Goal: Transaction & Acquisition: Purchase product/service

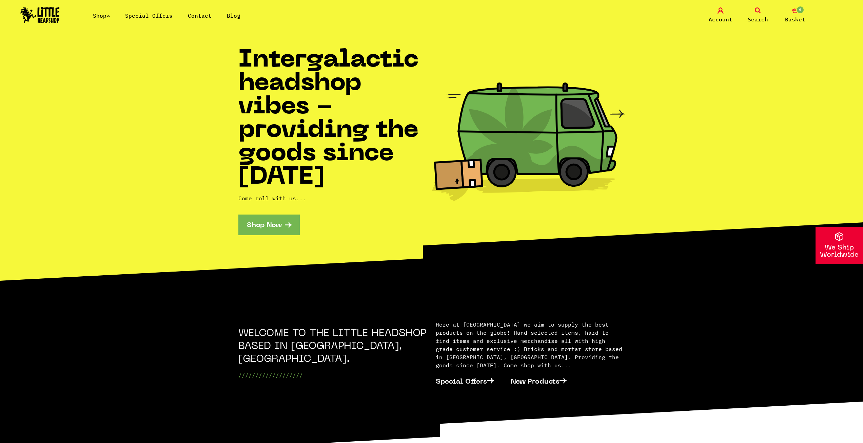
click at [284, 221] on link "Shop Now" at bounding box center [269, 224] width 61 height 21
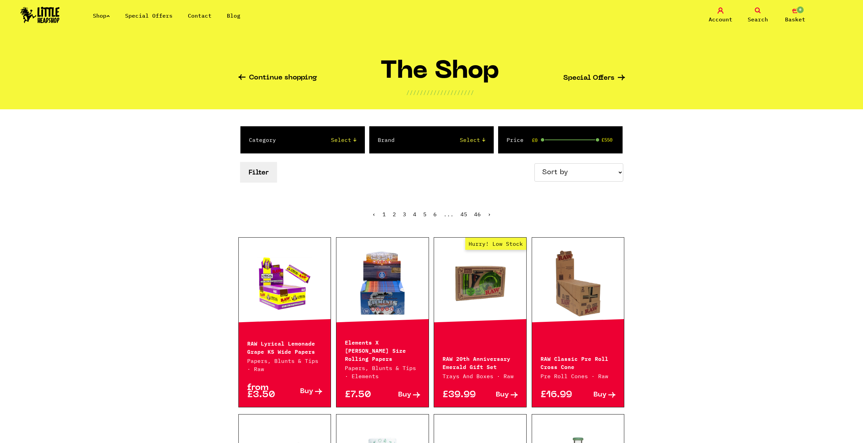
click at [565, 172] on select "Sort by Price - Low to High Price - High to Low Newest Products" at bounding box center [579, 172] width 89 height 18
select select "price_asc"
click at [536, 163] on select "Sort by Price - Low to High Price - High to Low Newest Products" at bounding box center [579, 172] width 89 height 18
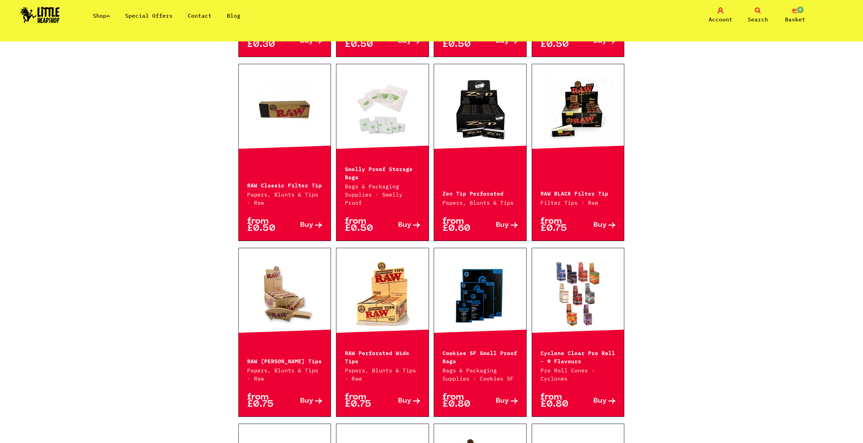
scroll to position [339, 0]
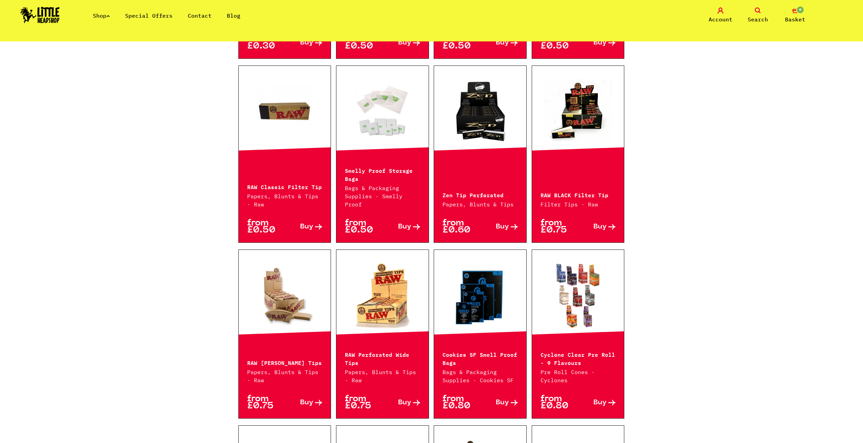
click at [310, 223] on span "Buy" at bounding box center [306, 226] width 13 height 7
click at [794, 13] on icon "0" at bounding box center [796, 10] width 6 height 6
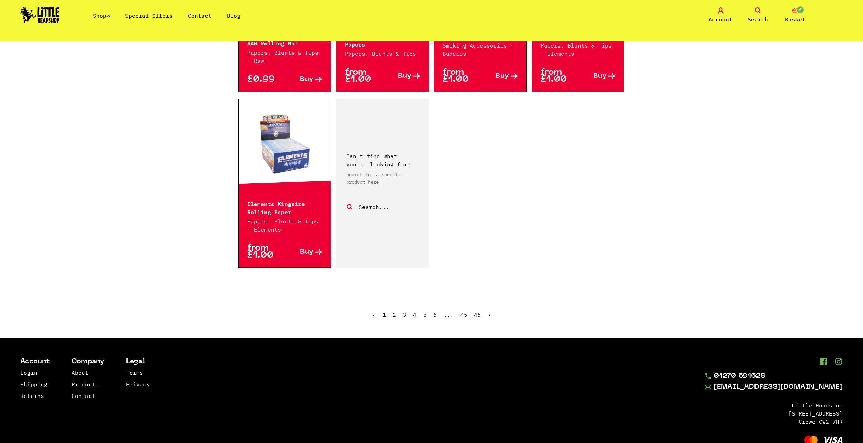
scroll to position [1018, 0]
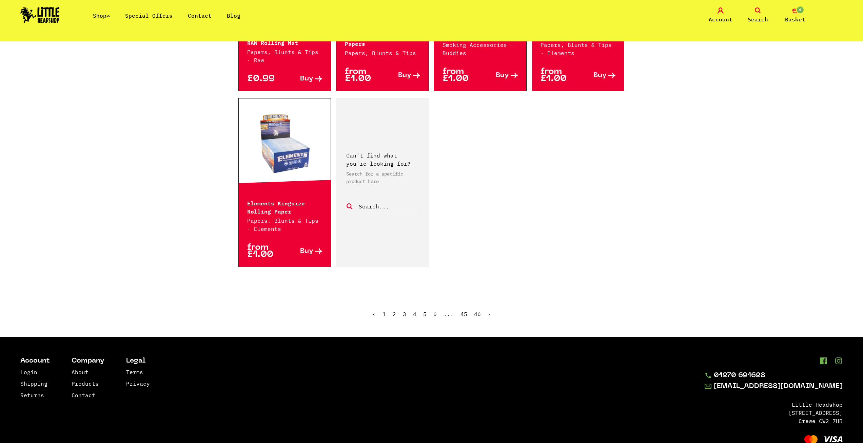
click at [396, 310] on link "2" at bounding box center [394, 313] width 3 height 7
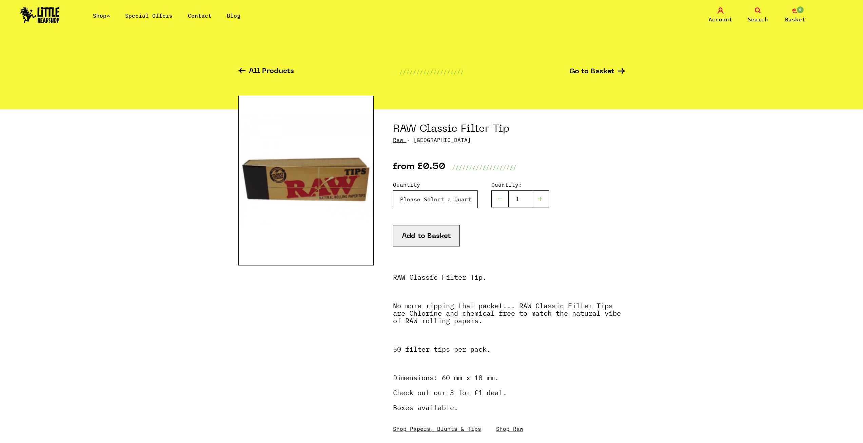
click at [461, 203] on select "Please Select a Quantity X 1 - £0.50 X 3 - £1.00 RAW Classic Filter Tip - X 50 …" at bounding box center [435, 199] width 85 height 18
select select "211"
click at [393, 190] on select "Please Select a Quantity X 1 - £0.50 X 3 - £1.00 RAW Classic Filter Tip - X 50 …" at bounding box center [435, 199] width 85 height 18
click at [441, 236] on button "Add to Basket" at bounding box center [426, 235] width 67 height 21
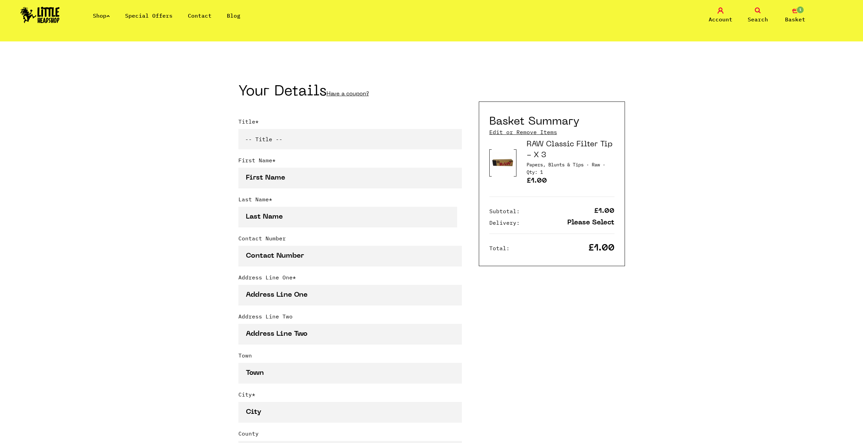
scroll to position [136, 0]
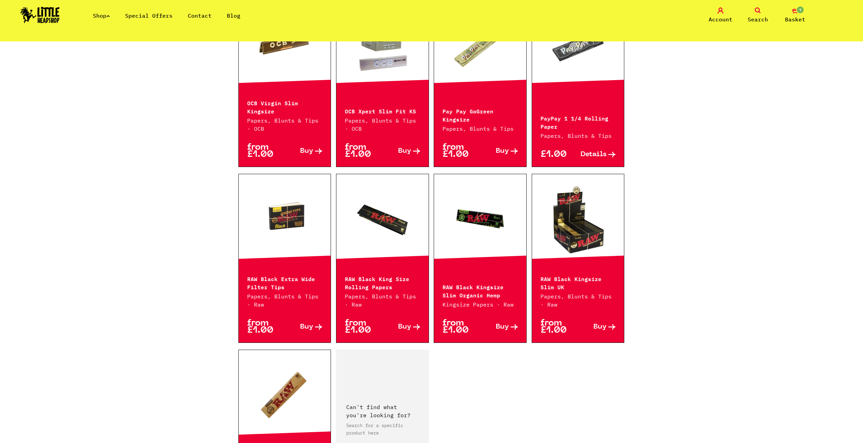
scroll to position [780, 0]
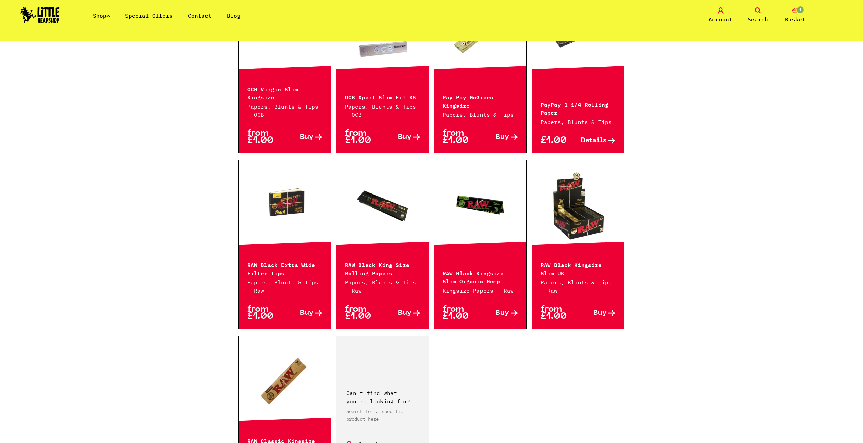
click at [312, 260] on p "RAW Black Extra Wide Filter Tips" at bounding box center [284, 268] width 75 height 16
click at [316, 306] on link "Buy" at bounding box center [304, 313] width 38 height 14
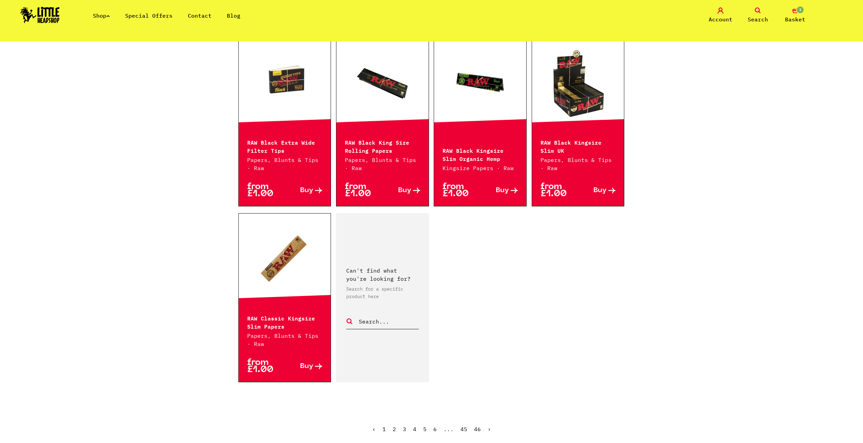
scroll to position [916, 0]
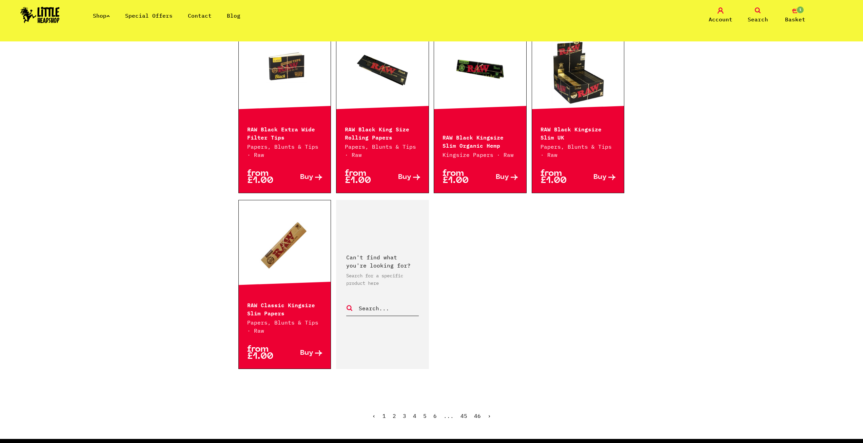
click at [395, 412] on span "2" at bounding box center [394, 415] width 3 height 7
click at [405, 412] on link "3" at bounding box center [404, 415] width 3 height 7
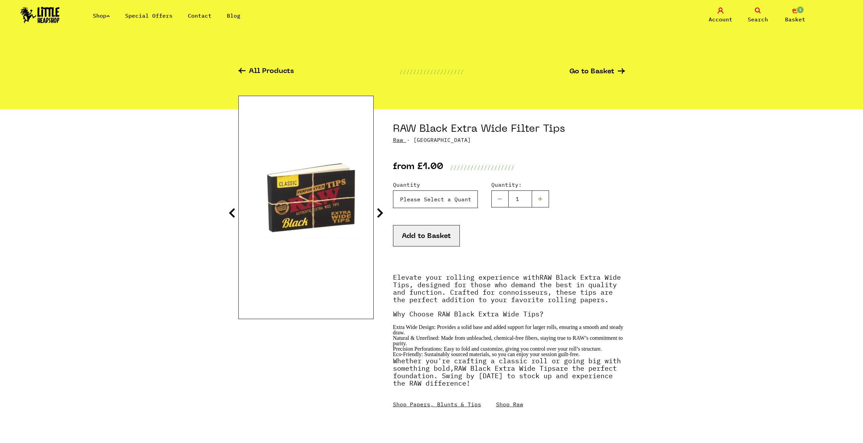
click at [435, 203] on select "Please Select a Quantity 1 x Filter Tip - £1.00 2 x Filter Tips - £1.50 5 x Fil…" at bounding box center [435, 199] width 85 height 18
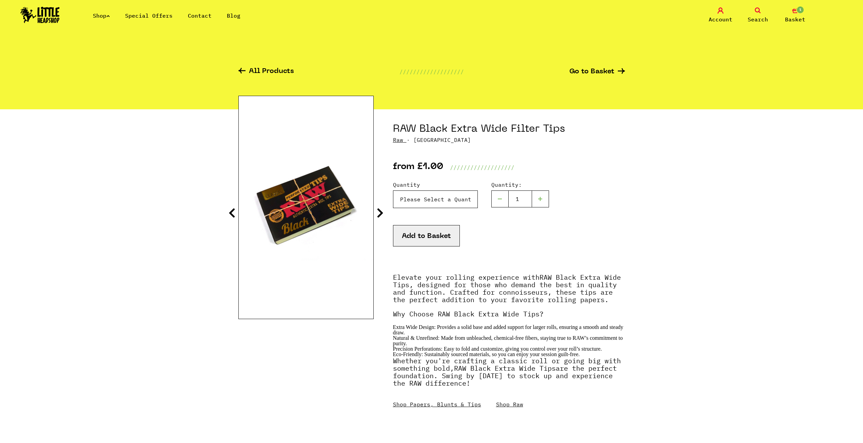
select select "1888"
click at [393, 190] on select "Please Select a Quantity 1 x Filter Tip - £1.00 2 x Filter Tips - £1.50 5 x Fil…" at bounding box center [435, 199] width 85 height 18
click at [424, 236] on button "Add to Basket" at bounding box center [426, 235] width 67 height 21
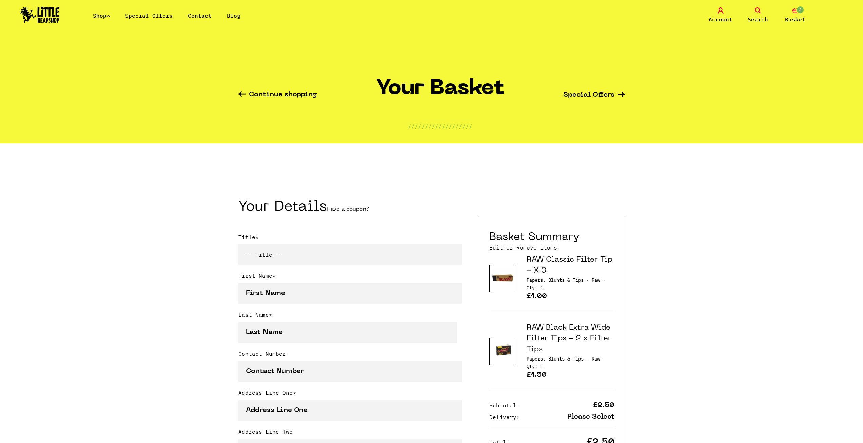
click at [261, 97] on link "Continue shopping" at bounding box center [278, 95] width 79 height 8
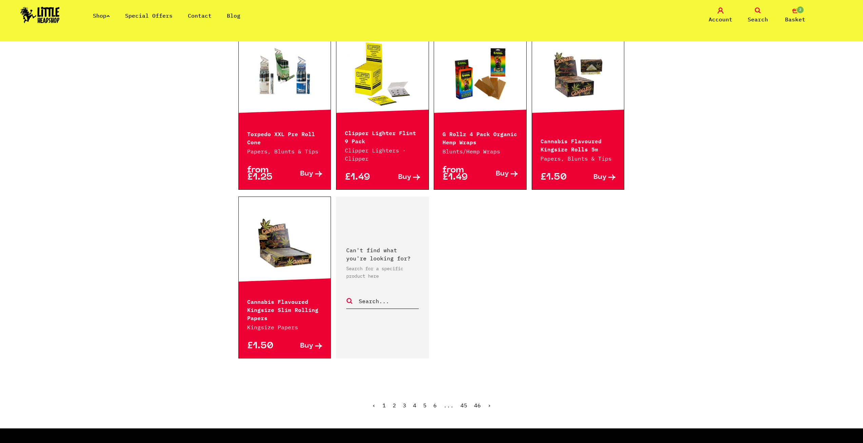
scroll to position [916, 0]
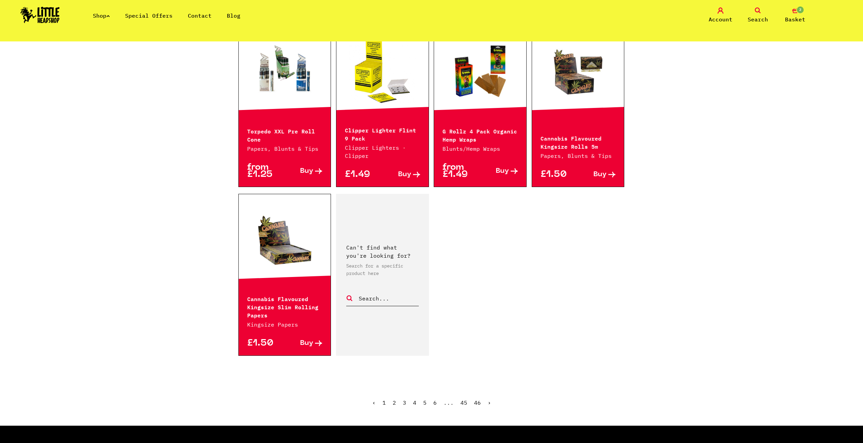
click at [405, 399] on span "3" at bounding box center [404, 402] width 3 height 7
click at [415, 399] on link "4" at bounding box center [414, 402] width 3 height 7
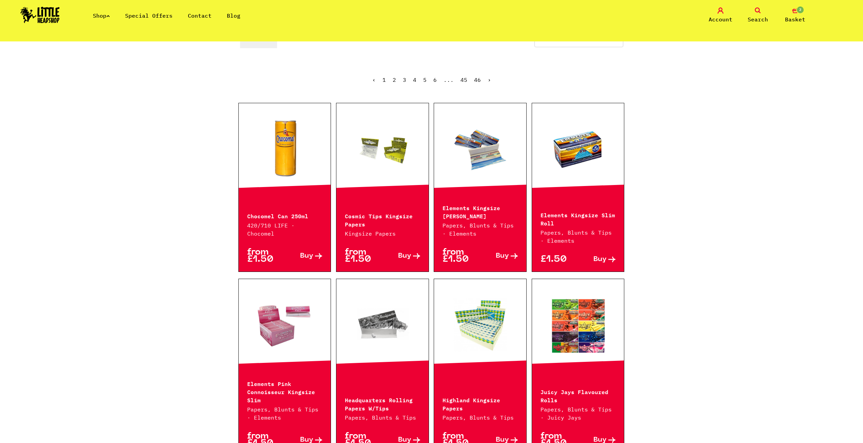
scroll to position [102, 0]
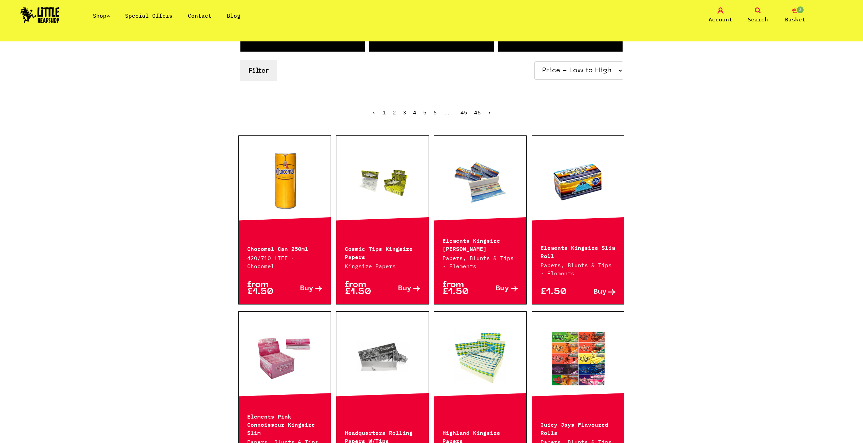
click at [496, 282] on link "Buy" at bounding box center [499, 288] width 38 height 14
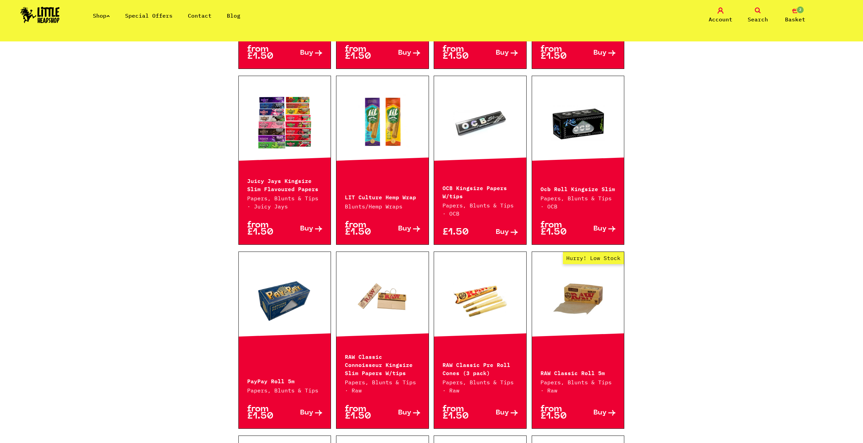
scroll to position [577, 0]
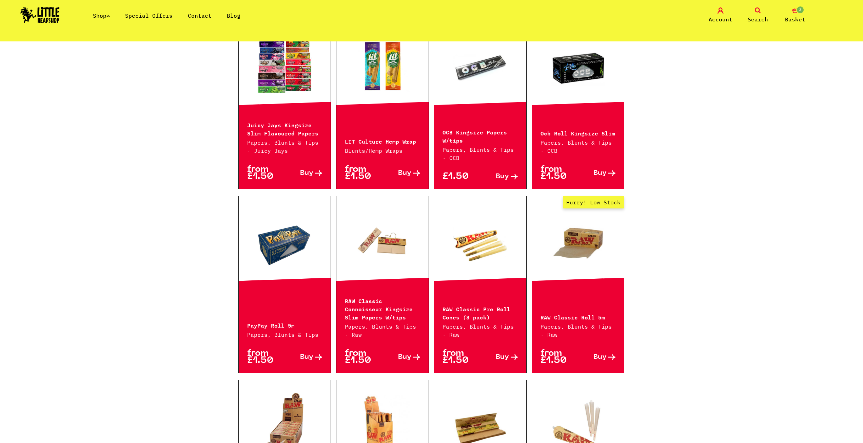
click at [291, 356] on link "Buy" at bounding box center [304, 357] width 38 height 14
click at [602, 145] on p "Papers, Blunts & Tips · OCB" at bounding box center [578, 146] width 75 height 16
click at [605, 174] on span "Buy" at bounding box center [600, 173] width 13 height 7
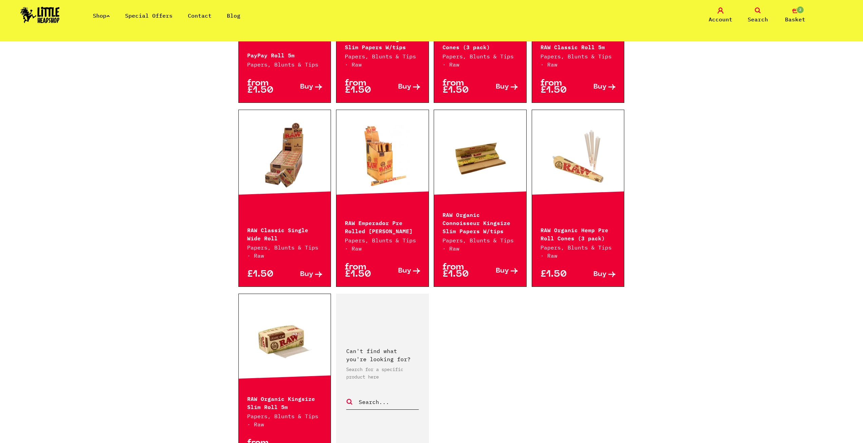
scroll to position [950, 0]
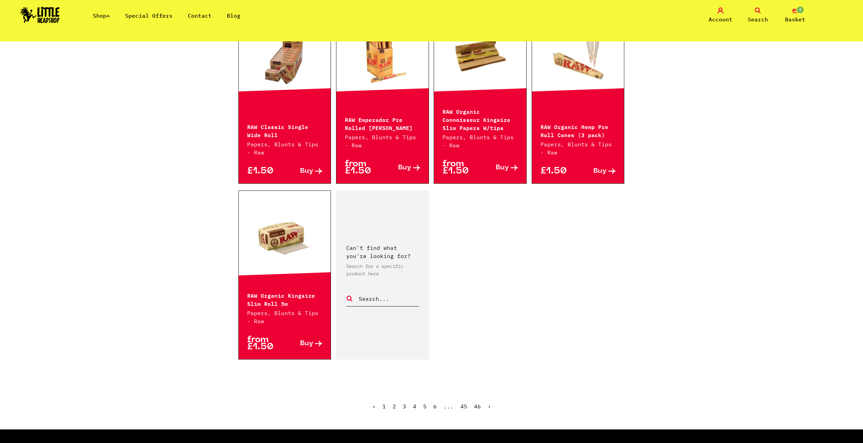
click at [424, 407] on link "5" at bounding box center [424, 406] width 3 height 7
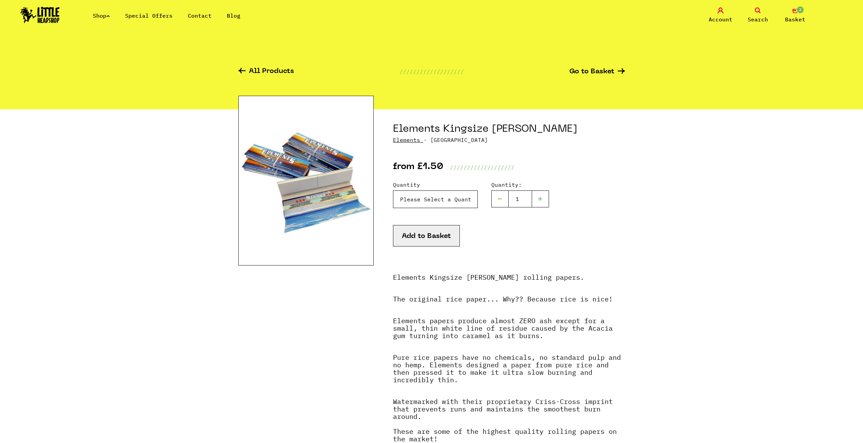
click at [449, 197] on select "Please Select a Quantity X 1 - £1.50 X 4 - £5.00 X 24 (Box) - £19.99" at bounding box center [435, 199] width 85 height 18
select select "186"
click at [393, 190] on select "Please Select a Quantity X 1 - £1.50 X 4 - £5.00 X 24 (Box) - £19.99" at bounding box center [435, 199] width 85 height 18
click at [430, 238] on button "Add to Basket" at bounding box center [426, 235] width 67 height 21
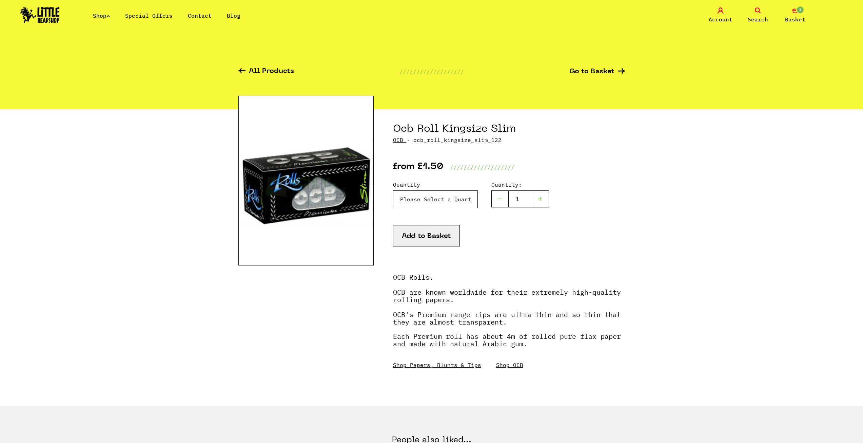
click at [434, 200] on select "Please Select a Quantity X 1 - £1.50 X 4 - £5.00" at bounding box center [435, 199] width 85 height 18
select select "79"
click at [393, 190] on select "Please Select a Quantity X 1 - £1.50 X 4 - £5.00" at bounding box center [435, 199] width 85 height 18
click at [432, 239] on button "Add to Basket" at bounding box center [426, 235] width 67 height 21
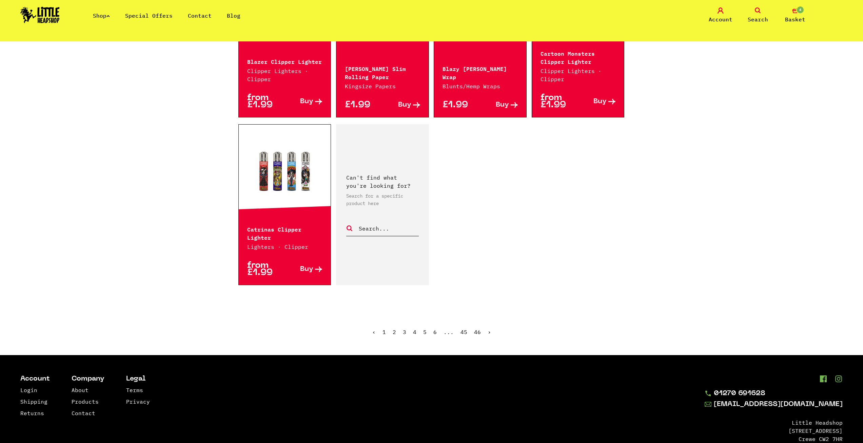
scroll to position [1018, 0]
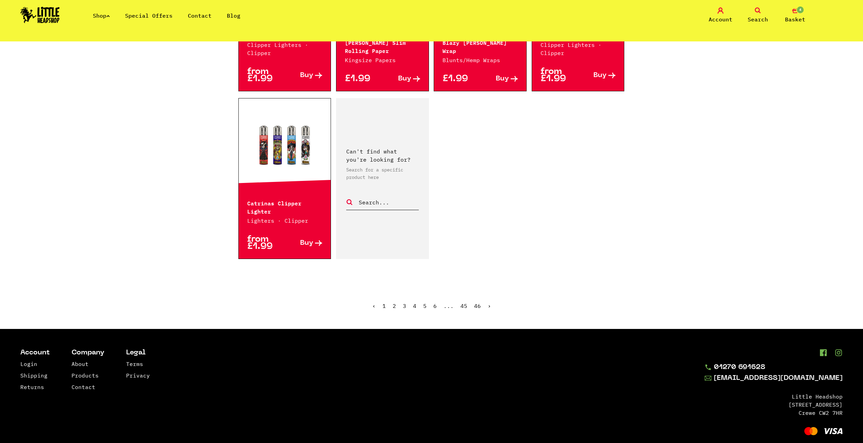
click at [426, 305] on span "5" at bounding box center [424, 305] width 3 height 7
click at [435, 306] on link "6" at bounding box center [435, 305] width 3 height 7
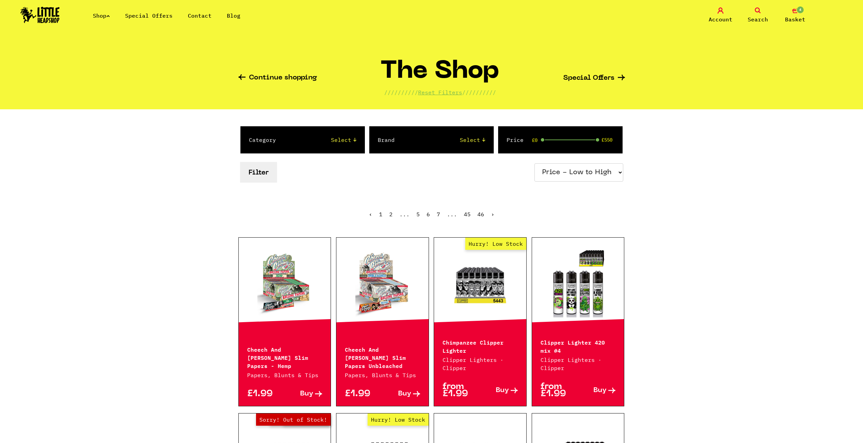
scroll to position [68, 0]
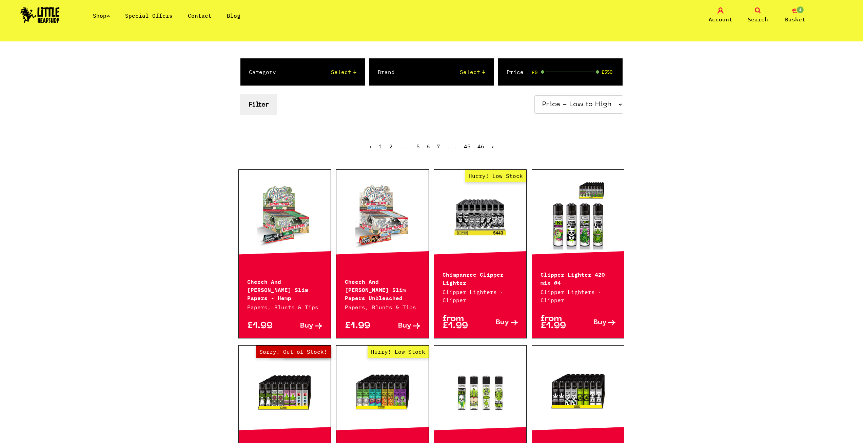
click at [408, 325] on span "Buy" at bounding box center [404, 325] width 13 height 7
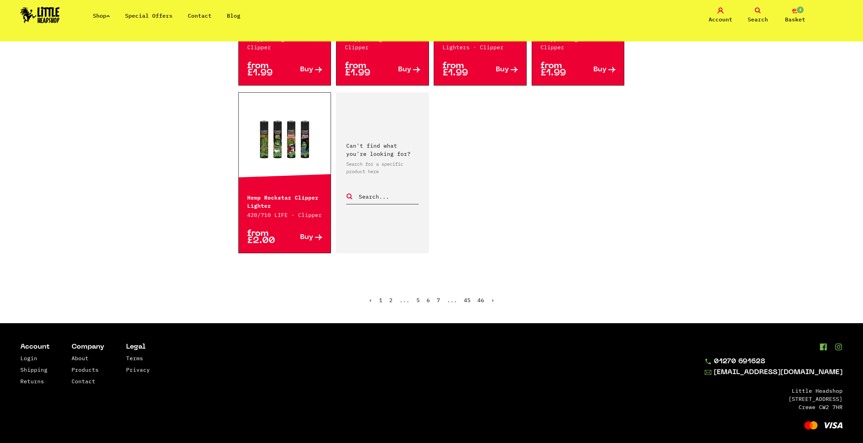
scroll to position [1031, 0]
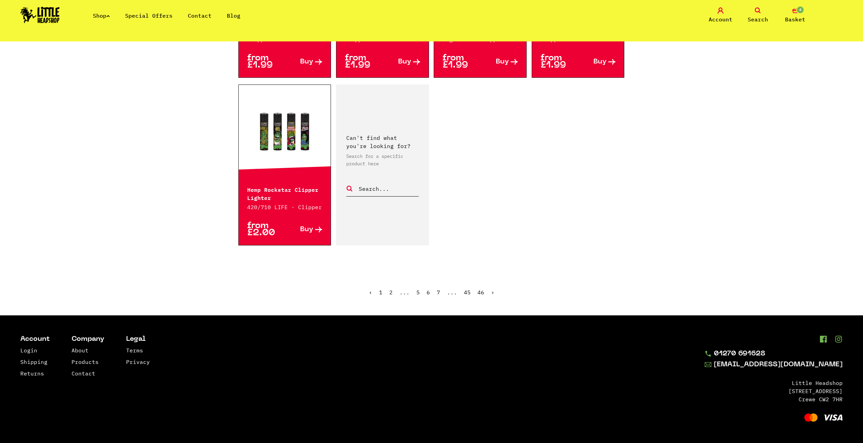
click at [437, 292] on link "7" at bounding box center [438, 292] width 3 height 7
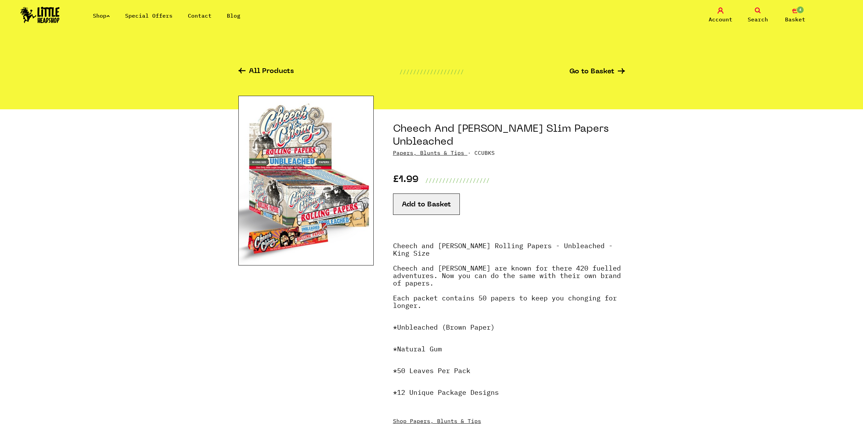
click at [426, 202] on button "Add to Basket" at bounding box center [426, 203] width 67 height 21
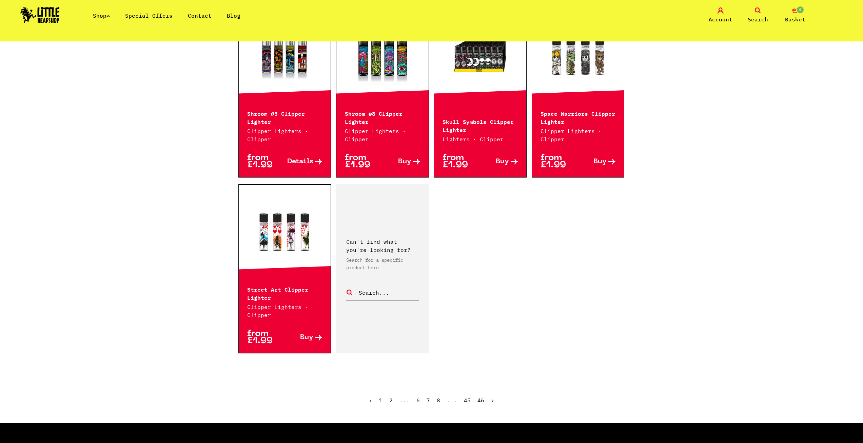
scroll to position [950, 0]
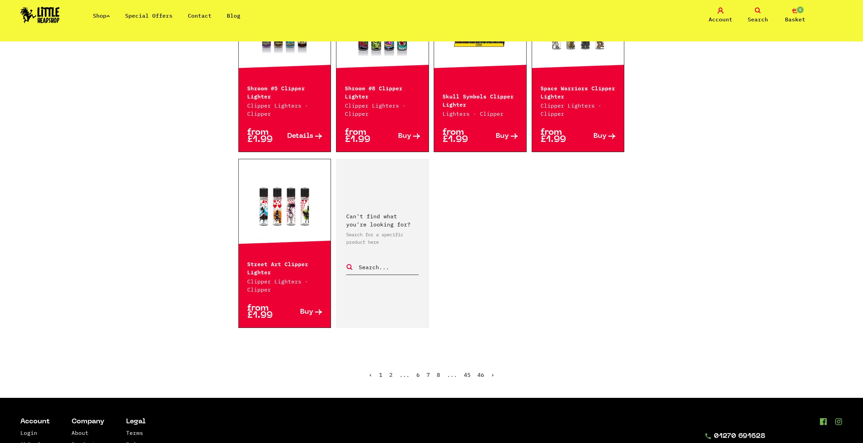
click at [438, 375] on link "8" at bounding box center [438, 374] width 3 height 7
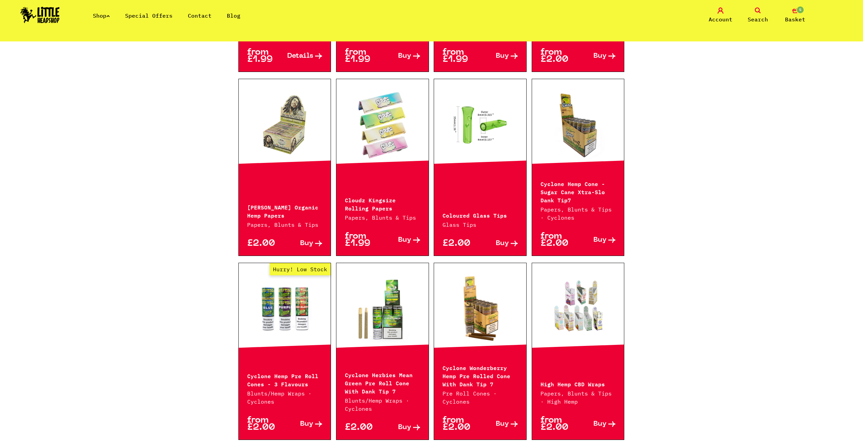
scroll to position [543, 0]
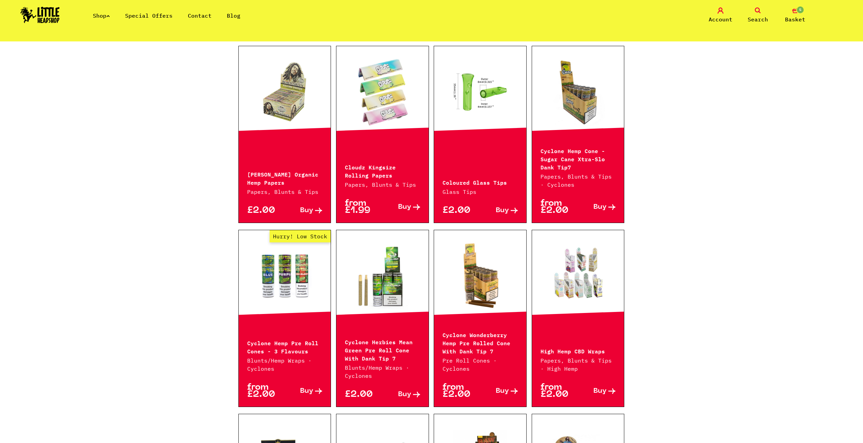
click at [398, 201] on link "Buy" at bounding box center [402, 207] width 38 height 14
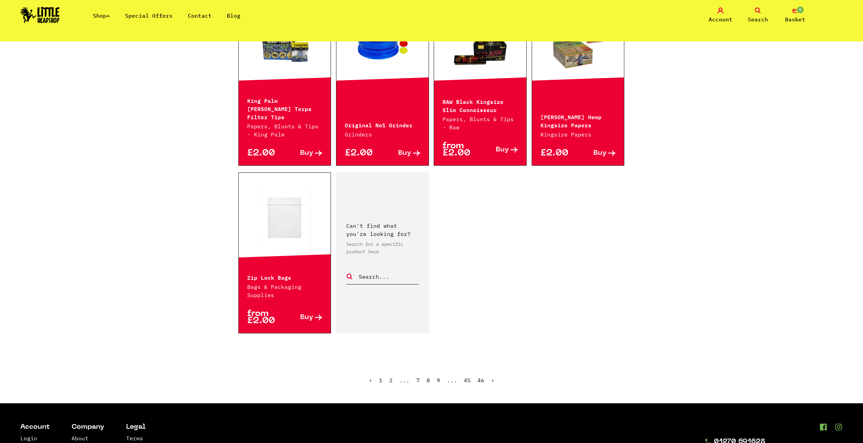
scroll to position [882, 0]
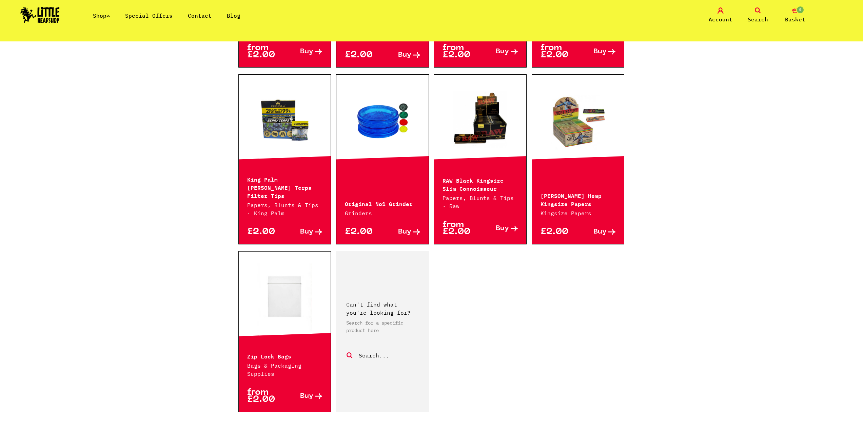
click at [401, 226] on div "£2.00 Buy" at bounding box center [383, 230] width 92 height 27
click at [403, 231] on span "Buy" at bounding box center [404, 231] width 13 height 7
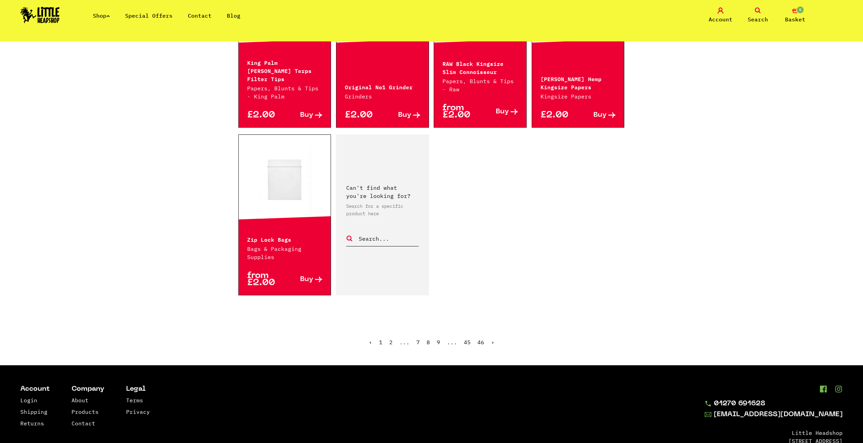
scroll to position [1048, 0]
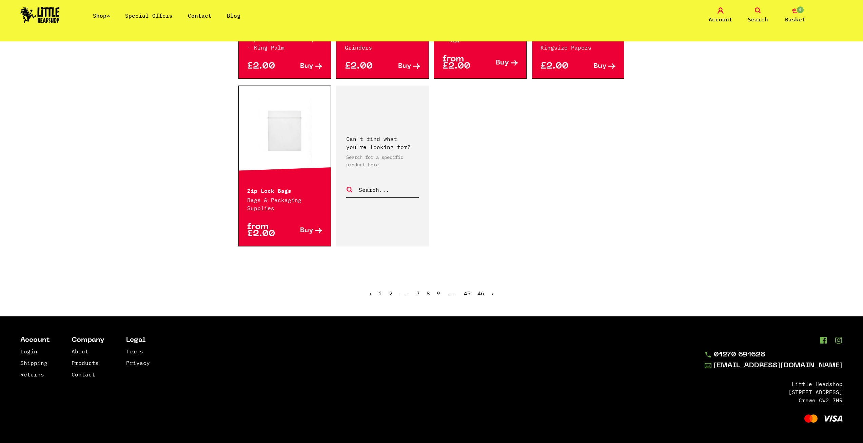
click at [437, 291] on link "9" at bounding box center [438, 293] width 3 height 7
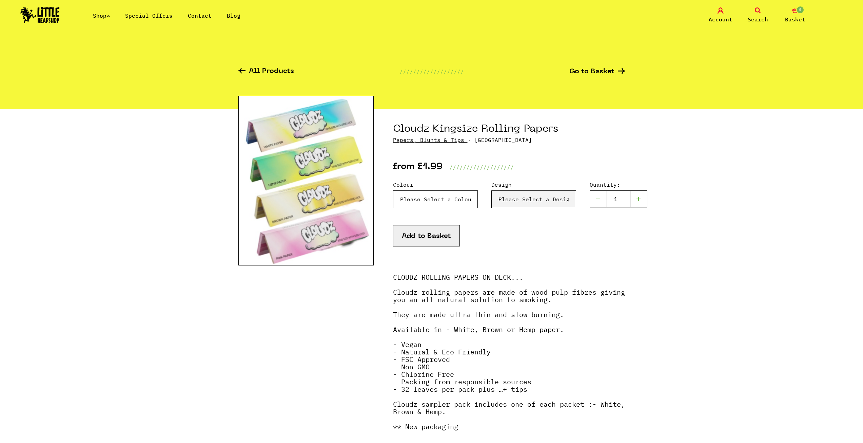
click at [431, 203] on select "Please Select a Colour Rainbow - £1.99" at bounding box center [435, 199] width 85 height 18
select select "1797"
click at [393, 190] on select "Please Select a Colour Rainbow - £1.99" at bounding box center [435, 199] width 85 height 18
click at [516, 201] on select "Please Select a Design Brown - £2.00 White - £2.00 Hemp - £2.00 Sample Pack ( 1…" at bounding box center [534, 199] width 85 height 18
select select "1057"
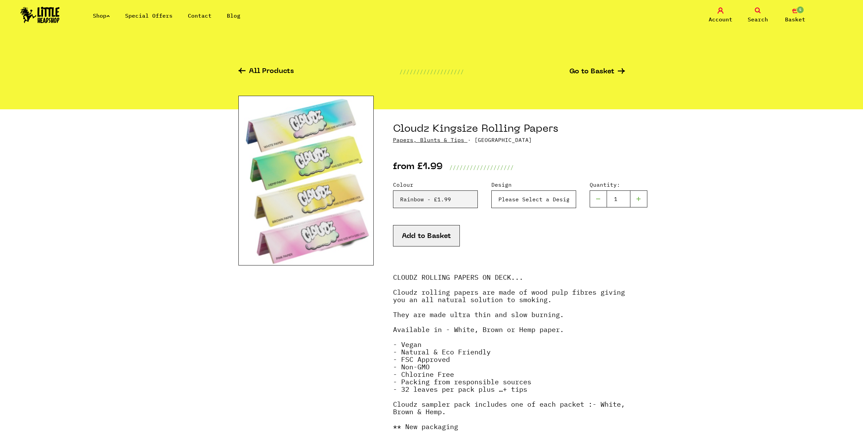
click at [492, 190] on select "Please Select a Design Brown - £2.00 White - £2.00 Hemp - £2.00 Sample Pack ( 1…" at bounding box center [534, 199] width 85 height 18
click at [437, 236] on button "Add to Basket" at bounding box center [426, 235] width 67 height 21
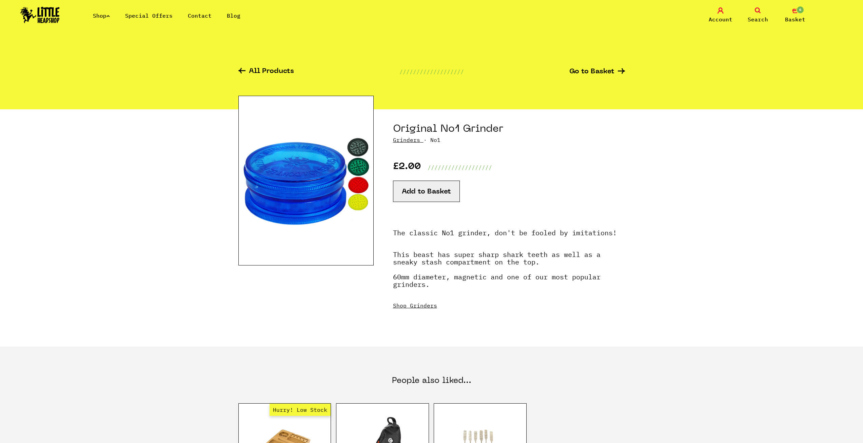
click at [418, 192] on button "Add to Basket" at bounding box center [426, 190] width 67 height 21
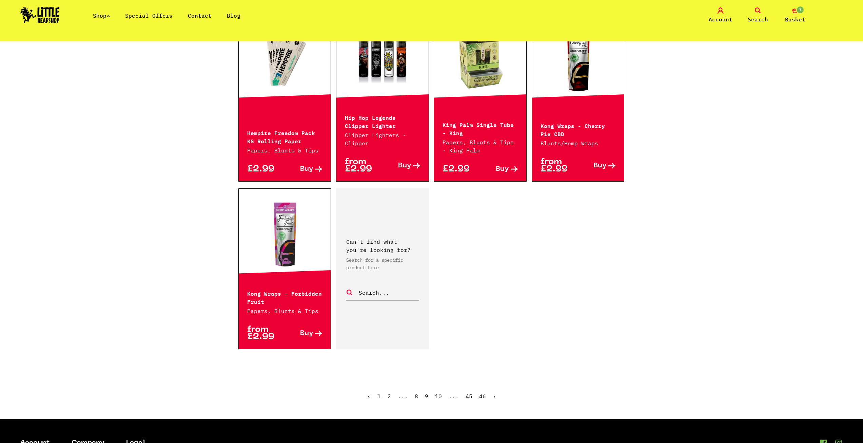
scroll to position [916, 0]
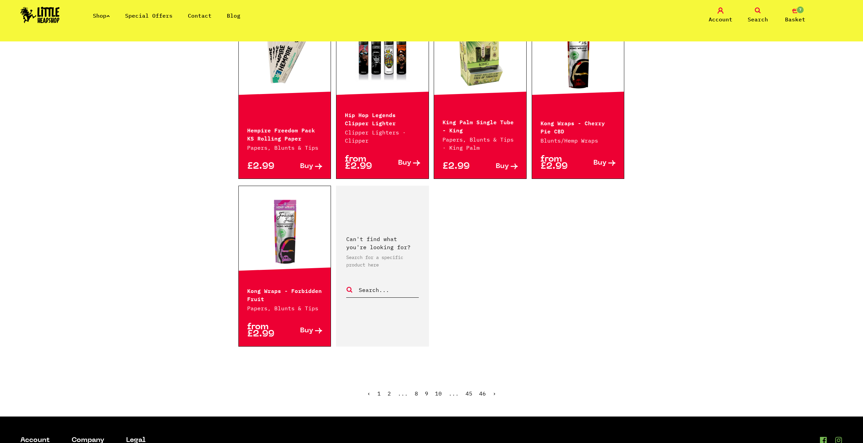
click at [437, 393] on link "10" at bounding box center [438, 393] width 7 height 7
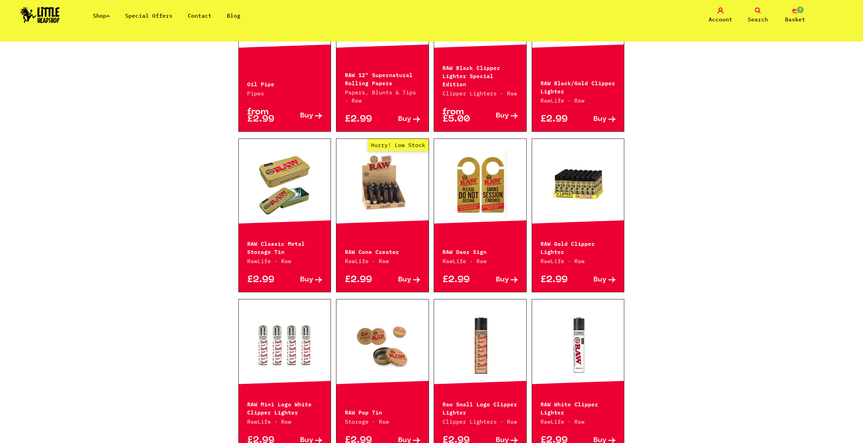
scroll to position [543, 0]
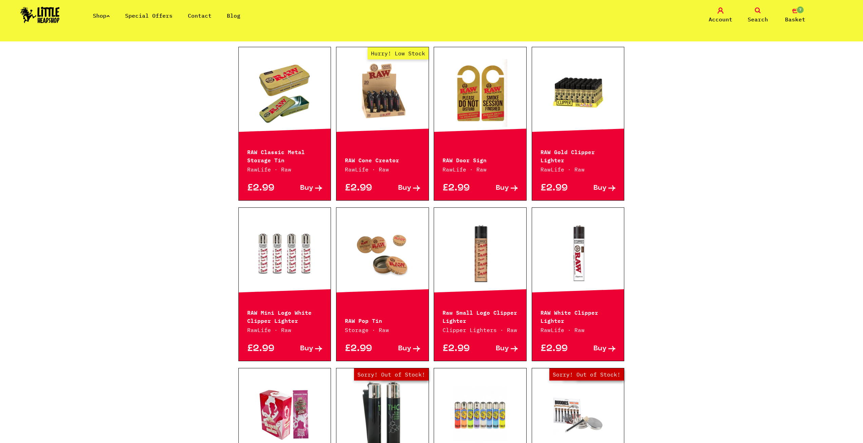
click at [167, 175] on div "Continue shopping The Shop ////////// Reset Filters ////////// Special Offers C…" at bounding box center [431, 137] width 863 height 1276
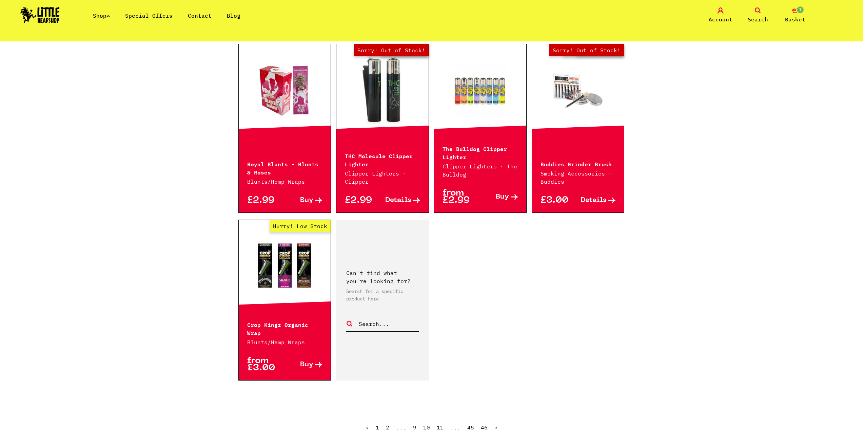
scroll to position [882, 0]
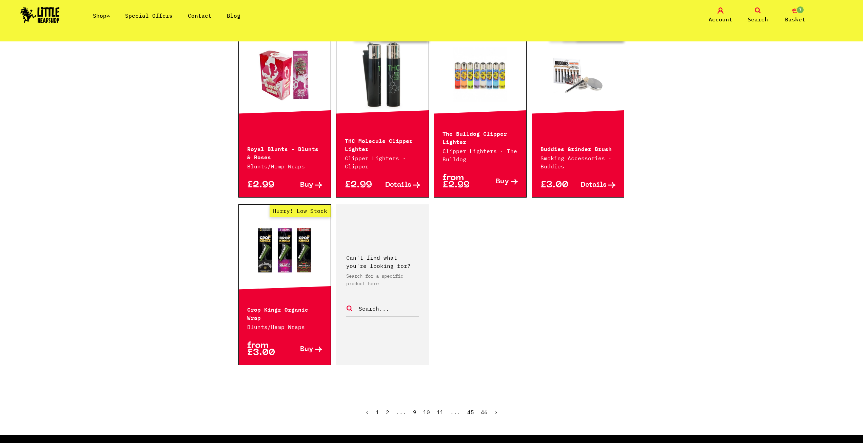
click at [439, 408] on link "11" at bounding box center [440, 411] width 7 height 7
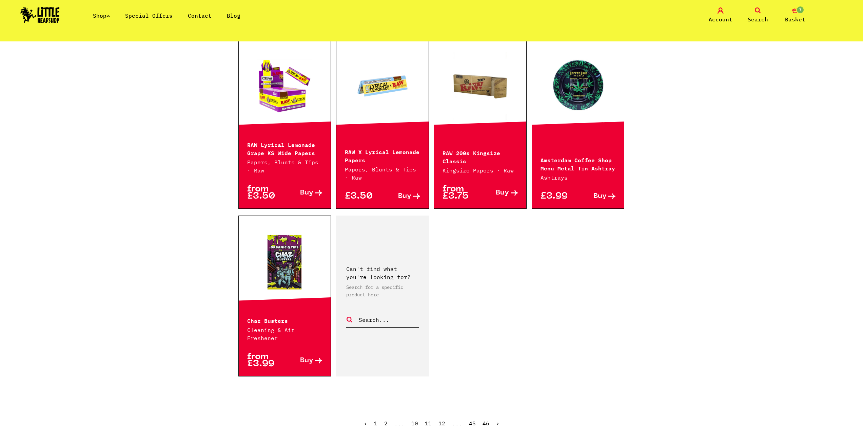
scroll to position [950, 0]
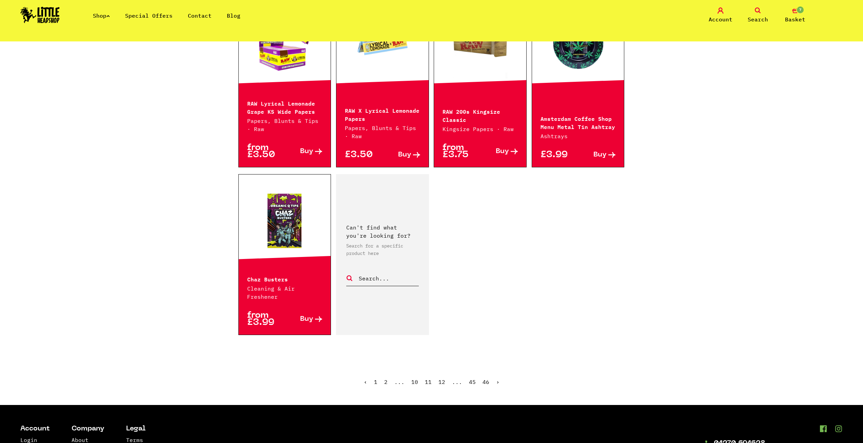
click at [439, 382] on link "12" at bounding box center [442, 381] width 7 height 7
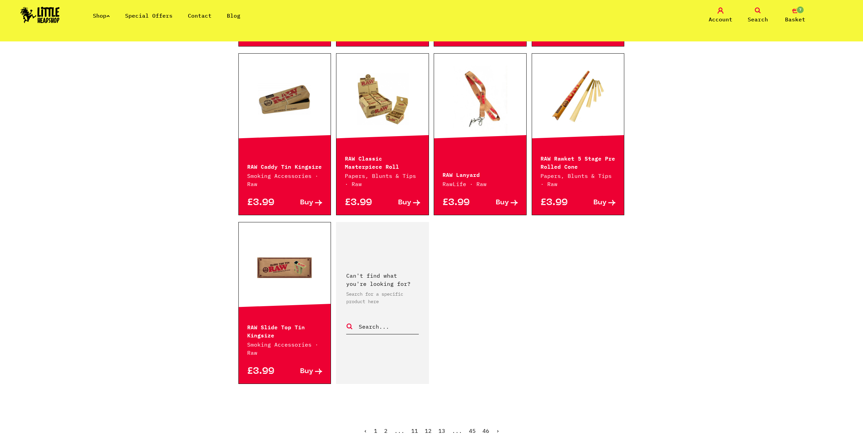
scroll to position [916, 0]
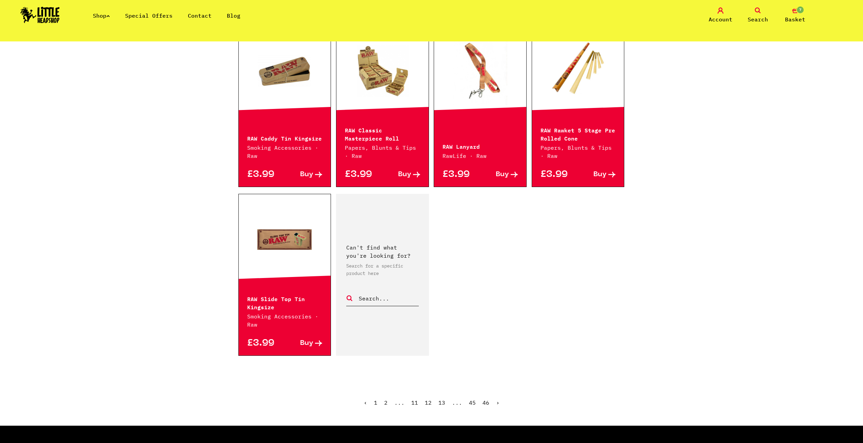
click at [442, 399] on link "13" at bounding box center [442, 402] width 7 height 7
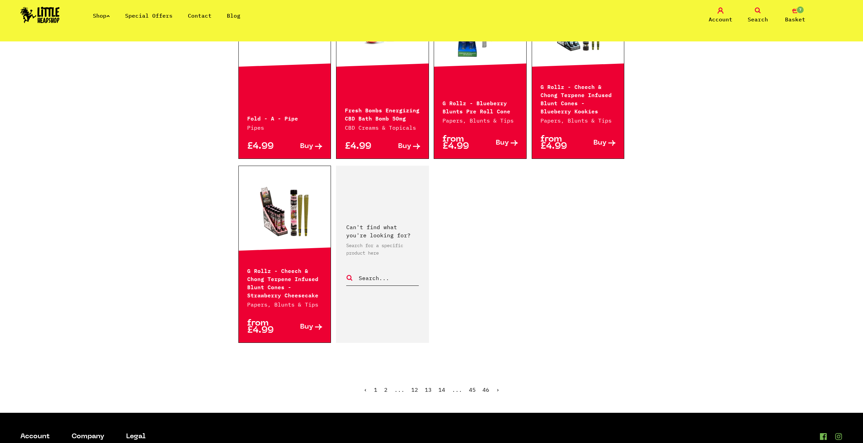
scroll to position [950, 0]
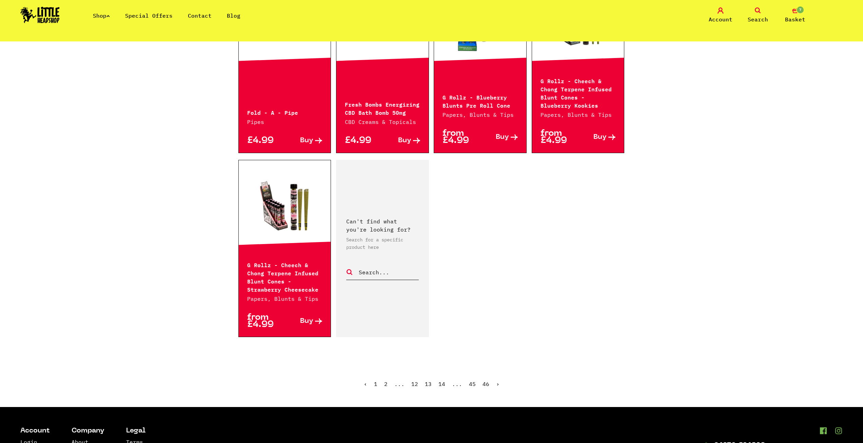
click at [441, 380] on link "14" at bounding box center [442, 383] width 7 height 7
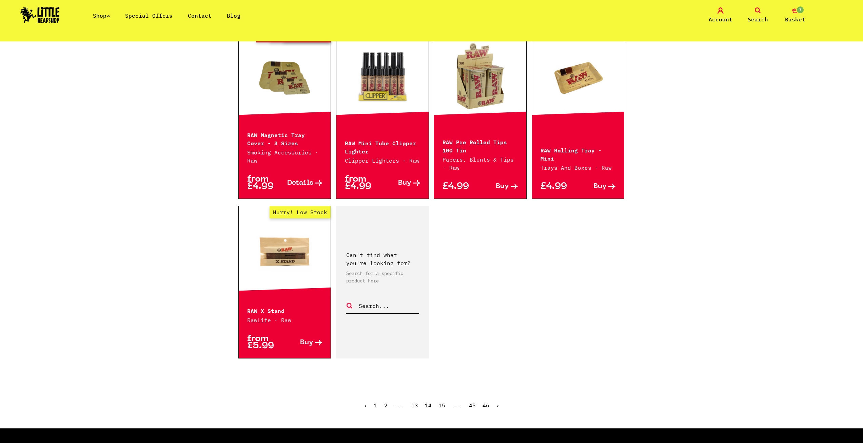
scroll to position [916, 0]
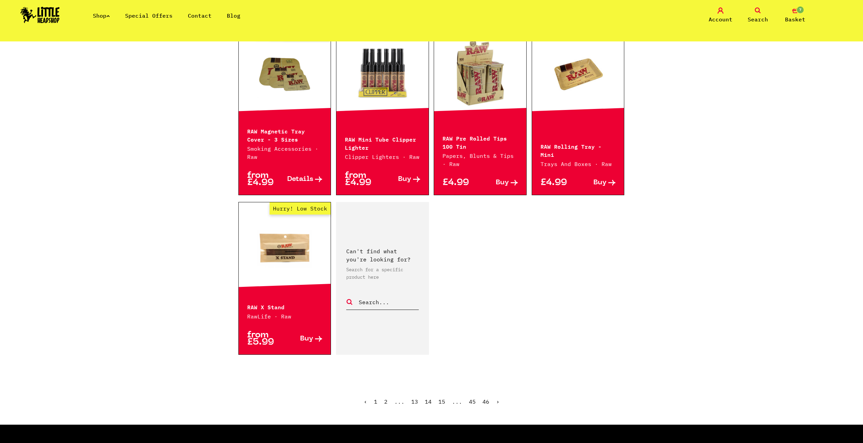
click at [441, 402] on link "15" at bounding box center [442, 401] width 7 height 7
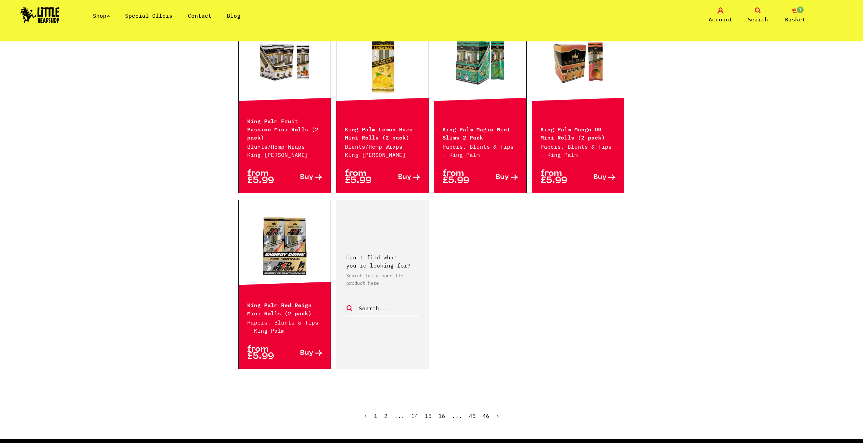
scroll to position [916, 0]
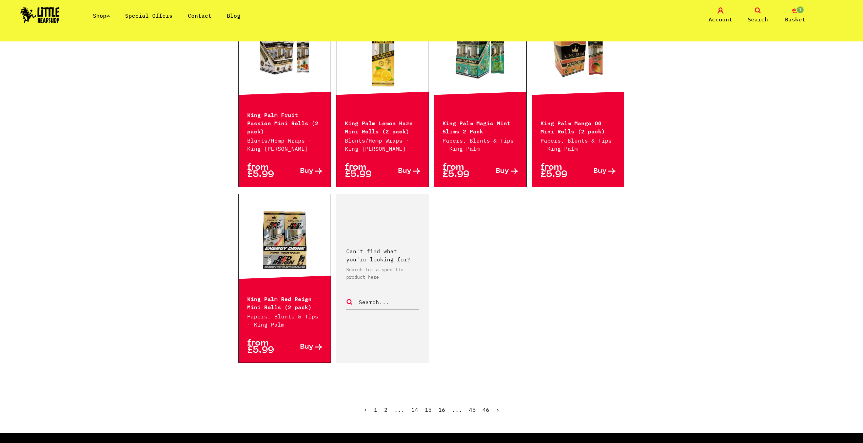
click at [442, 406] on link "16" at bounding box center [442, 409] width 7 height 7
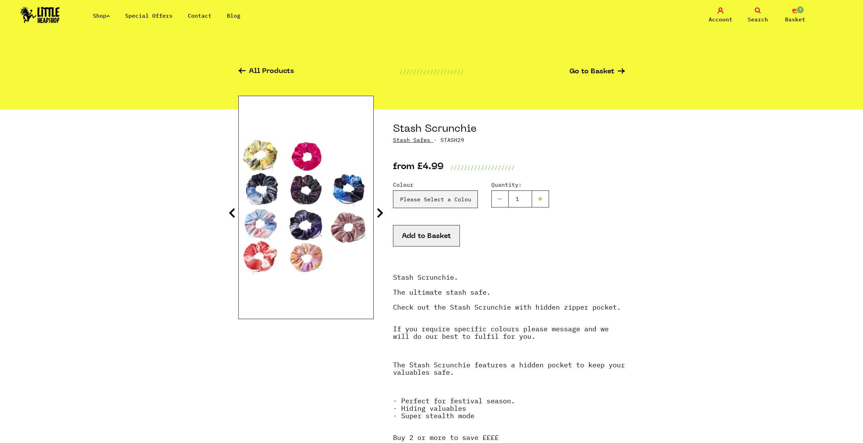
click at [381, 216] on icon at bounding box center [380, 212] width 7 height 11
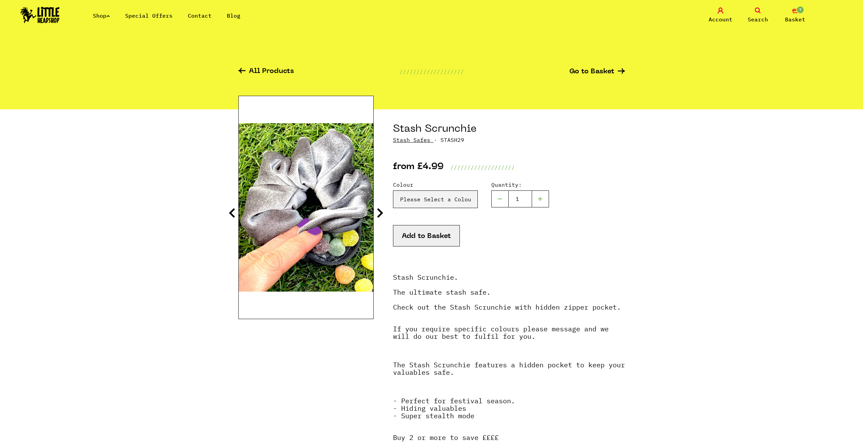
click at [381, 216] on icon at bounding box center [380, 212] width 7 height 11
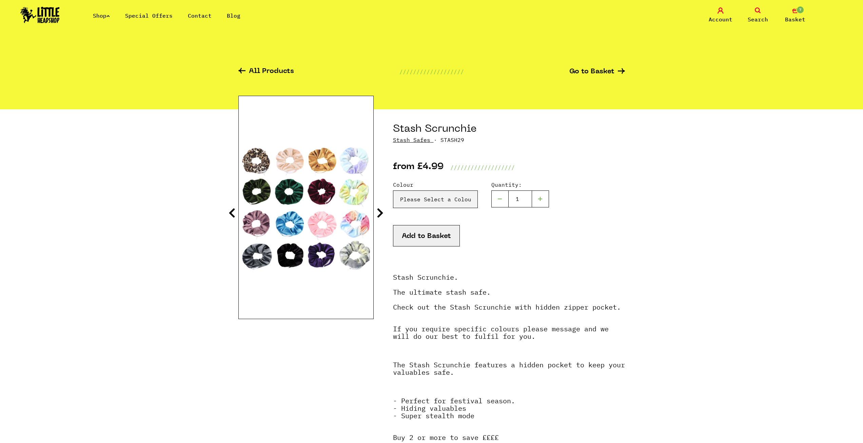
click at [229, 215] on icon at bounding box center [232, 212] width 7 height 11
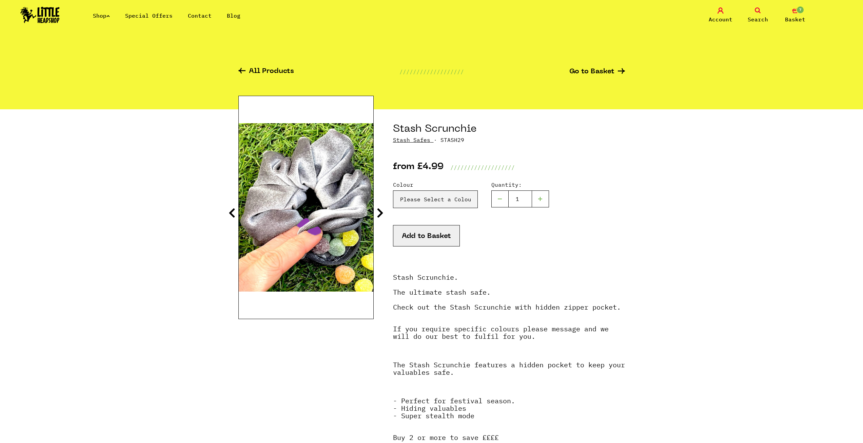
click at [229, 215] on icon at bounding box center [232, 212] width 7 height 11
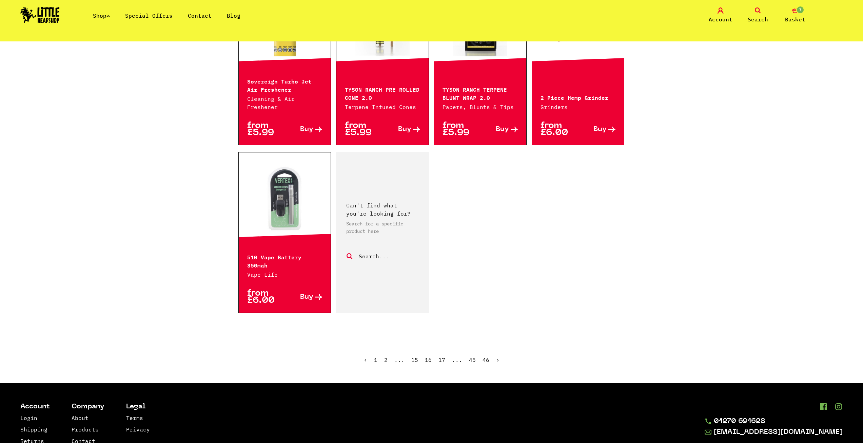
scroll to position [950, 0]
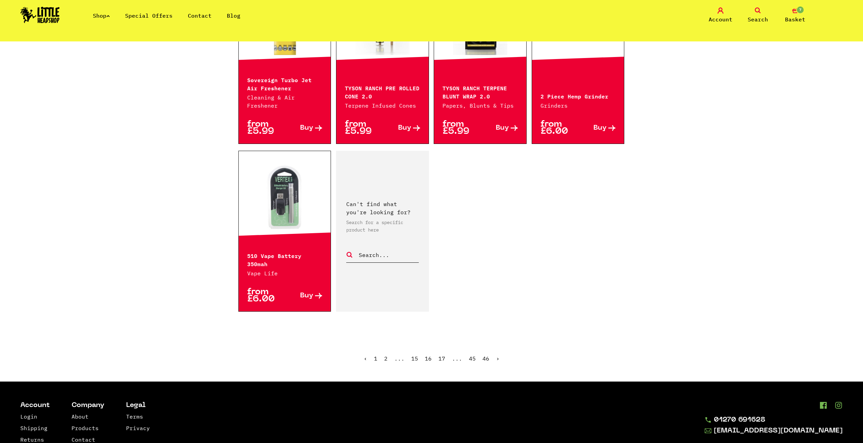
click at [442, 355] on link "17" at bounding box center [442, 358] width 7 height 7
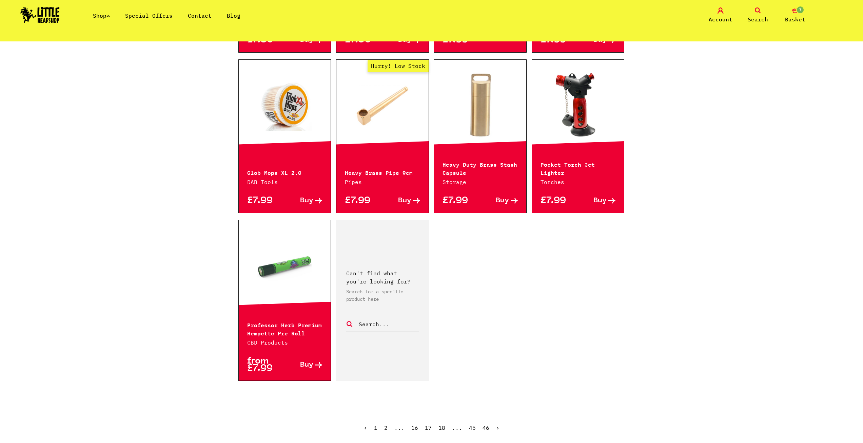
scroll to position [993, 0]
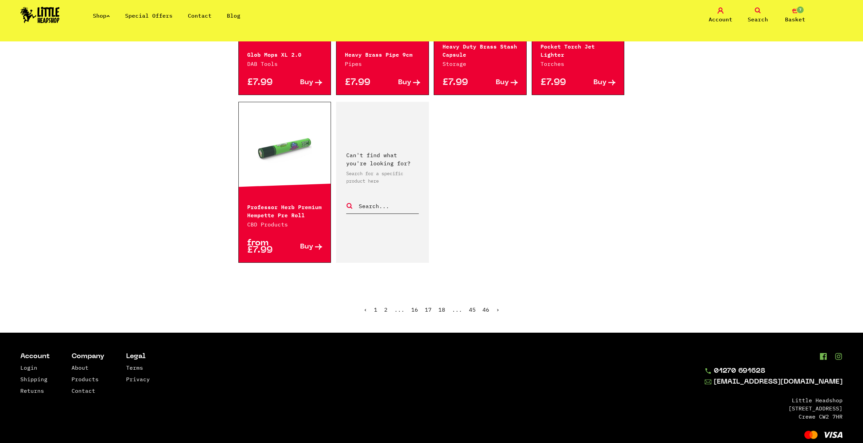
click at [443, 306] on link "18" at bounding box center [442, 309] width 7 height 7
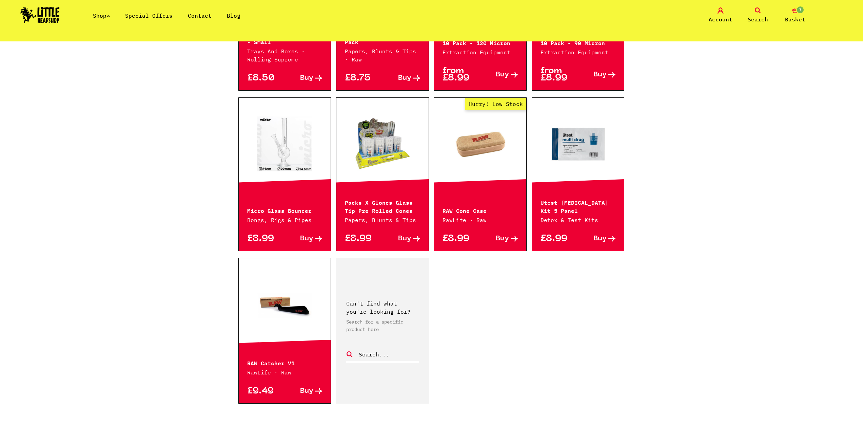
scroll to position [848, 0]
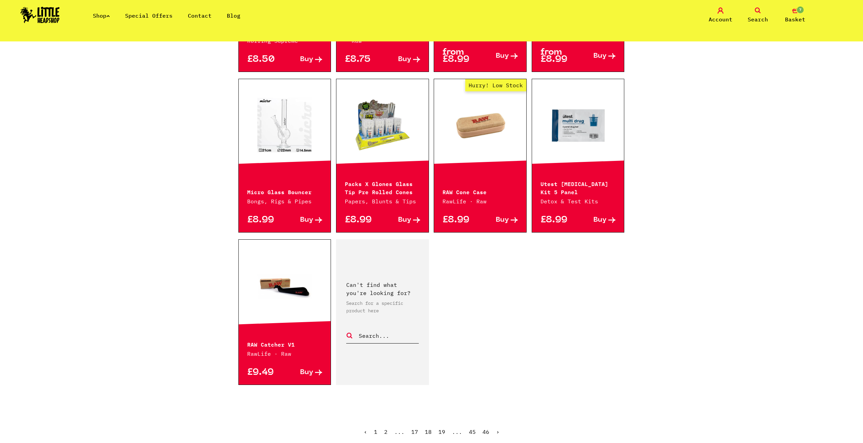
click at [443, 428] on link "19" at bounding box center [442, 431] width 7 height 7
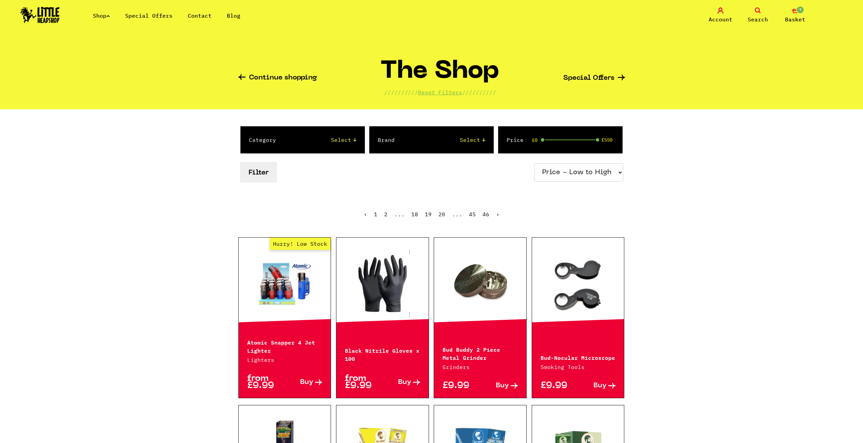
drag, startPoint x: 228, startPoint y: 141, endPoint x: 255, endPoint y: 98, distance: 51.1
click at [170, 15] on link "Special Offers" at bounding box center [148, 15] width 47 height 7
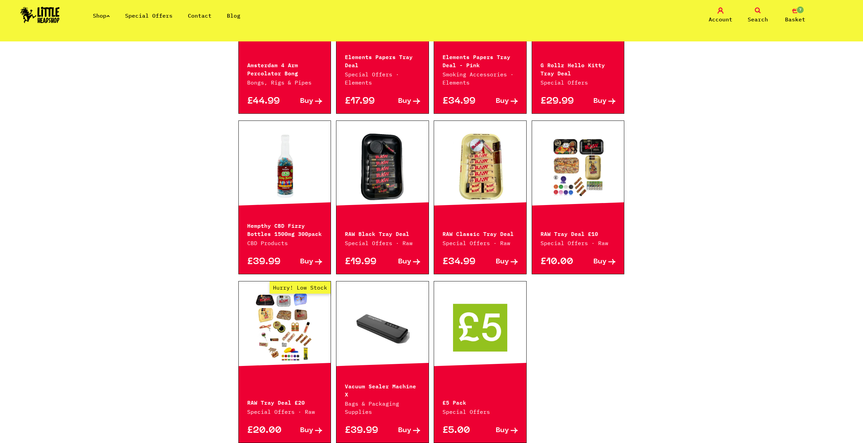
scroll to position [237, 0]
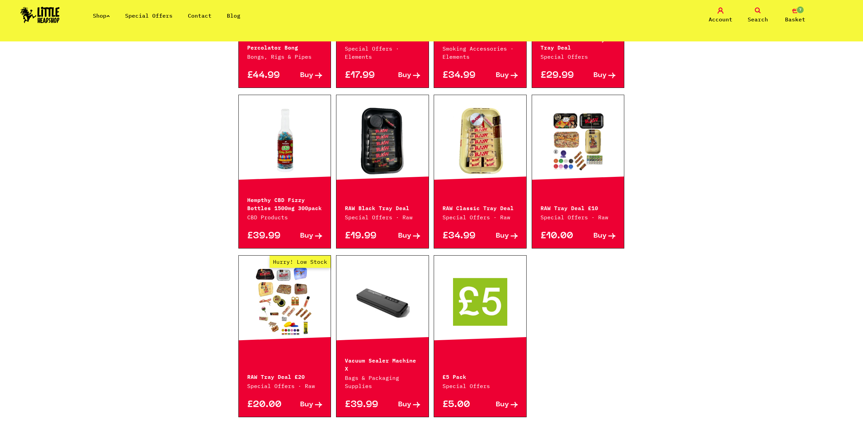
click at [262, 401] on p "£20.00" at bounding box center [266, 404] width 38 height 7
click at [278, 372] on p "RAW Tray Deal £20" at bounding box center [284, 376] width 75 height 8
click at [304, 305] on link "Hurry! Low Stock" at bounding box center [285, 301] width 92 height 68
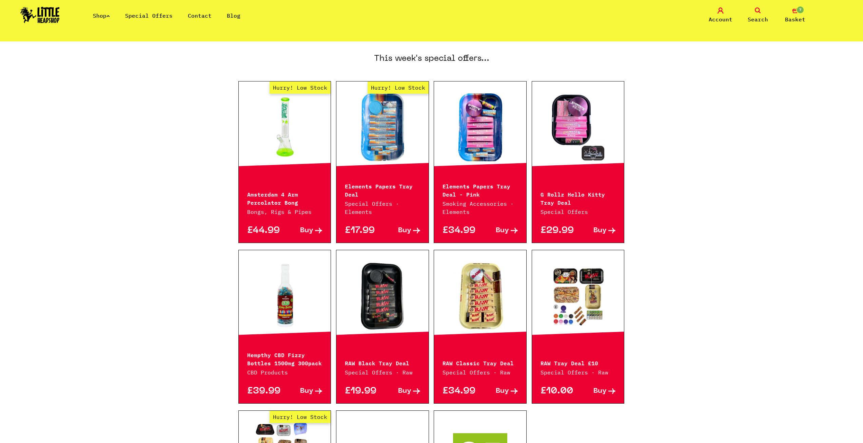
scroll to position [68, 0]
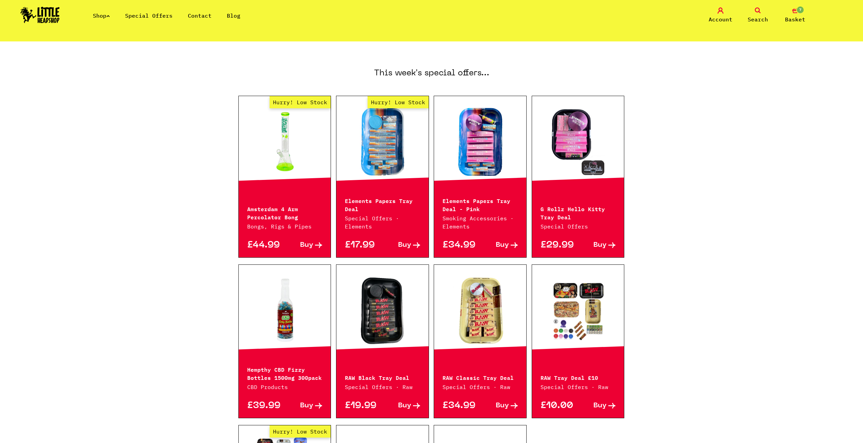
click at [794, 14] on link "7 Basket" at bounding box center [796, 15] width 34 height 16
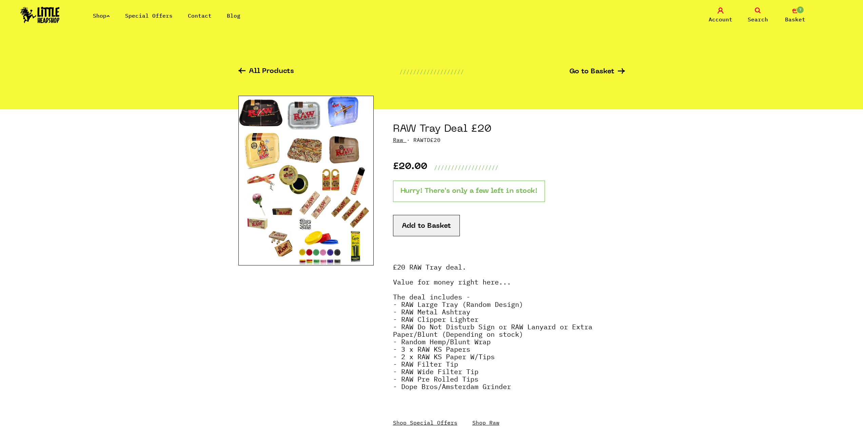
drag, startPoint x: 375, startPoint y: 124, endPoint x: 344, endPoint y: 108, distance: 34.7
